Goal: Information Seeking & Learning: Learn about a topic

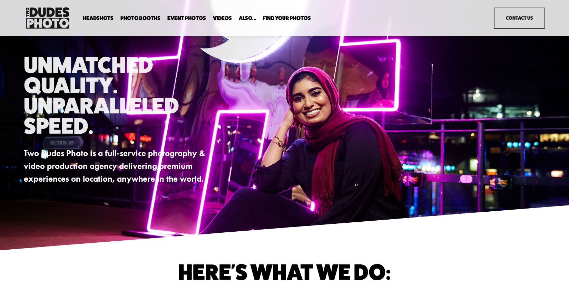
click at [0, 0] on span "In Your Office" at bounding box center [0, 0] width 0 height 0
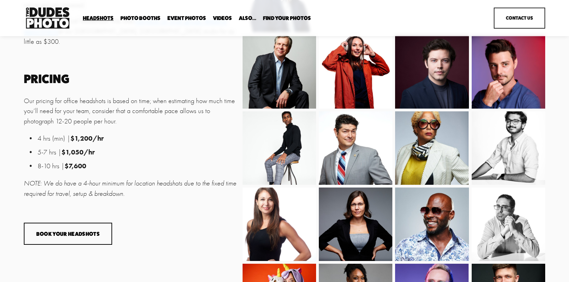
scroll to position [362, 0]
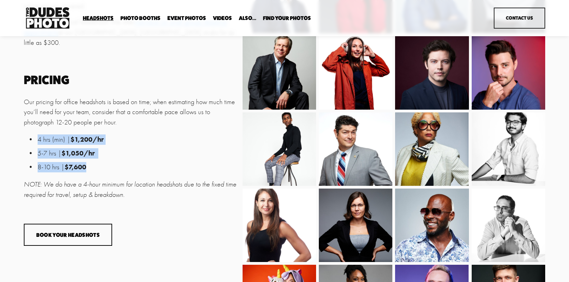
drag, startPoint x: 103, startPoint y: 166, endPoint x: 32, endPoint y: 136, distance: 77.0
click at [32, 136] on ul "4 hrs (min) | $1,200/hr 5-7 hrs | $1,050/hr 8-10 hrs | $7,600" at bounding box center [131, 154] width 215 height 38
copy ul "4 hrs (min) | $1,200/hr 5-7 hrs | $1,050/hr 8-10 hrs | $7,600"
